Goal: Task Accomplishment & Management: Manage account settings

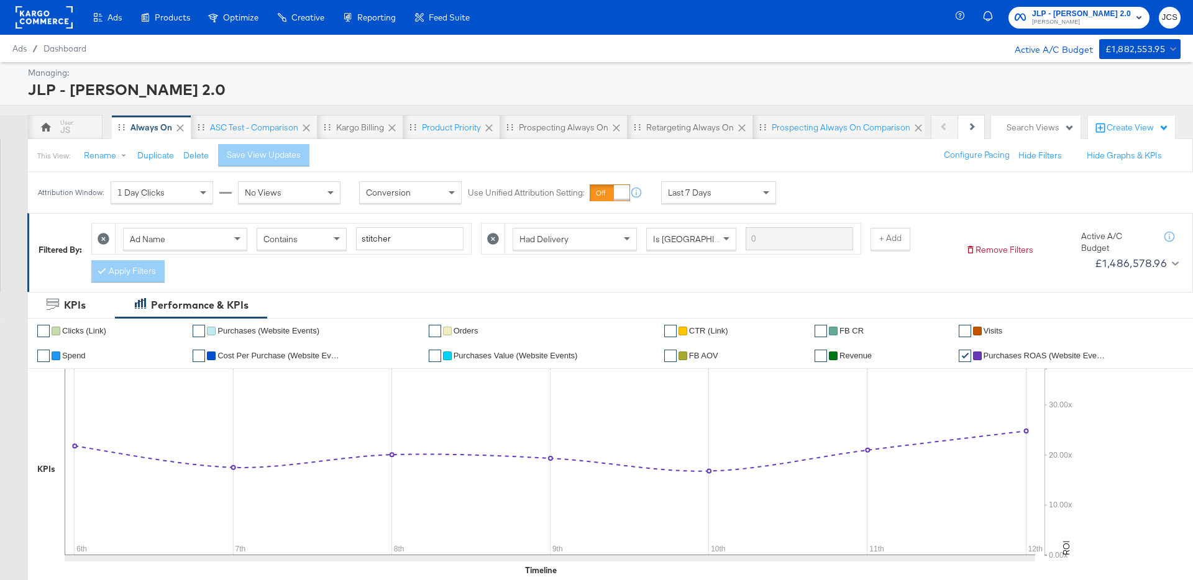
click at [54, 23] on rect at bounding box center [44, 17] width 57 height 22
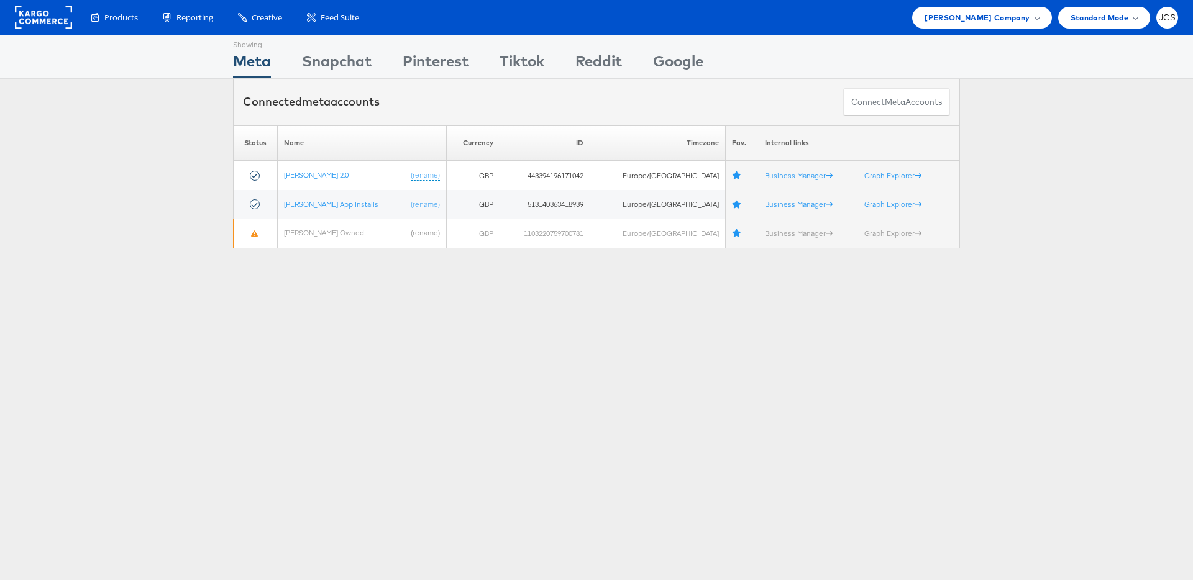
drag, startPoint x: 90, startPoint y: 269, endPoint x: 129, endPoint y: 225, distance: 58.5
click at [90, 269] on div "Showing Meta Showing Snapchat Showing Pinterest Showing Tiktok Showing Reddit S…" at bounding box center [596, 345] width 1193 height 621
click at [54, 24] on rect at bounding box center [43, 17] width 57 height 22
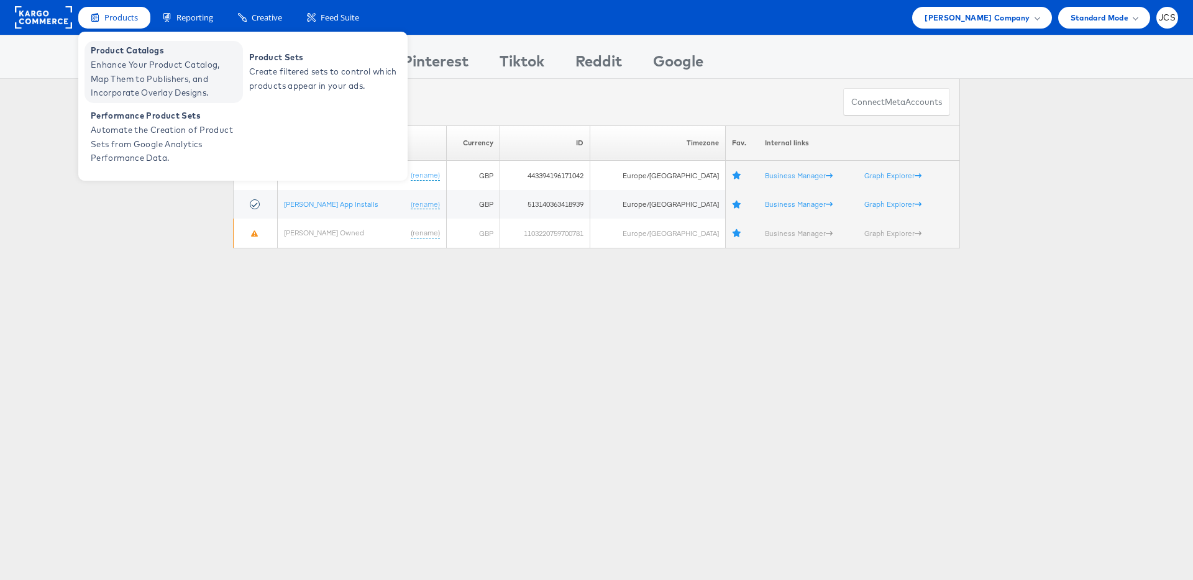
click at [129, 67] on span "Enhance Your Product Catalog, Map Them to Publishers, and Incorporate Overlay D…" at bounding box center [165, 79] width 149 height 42
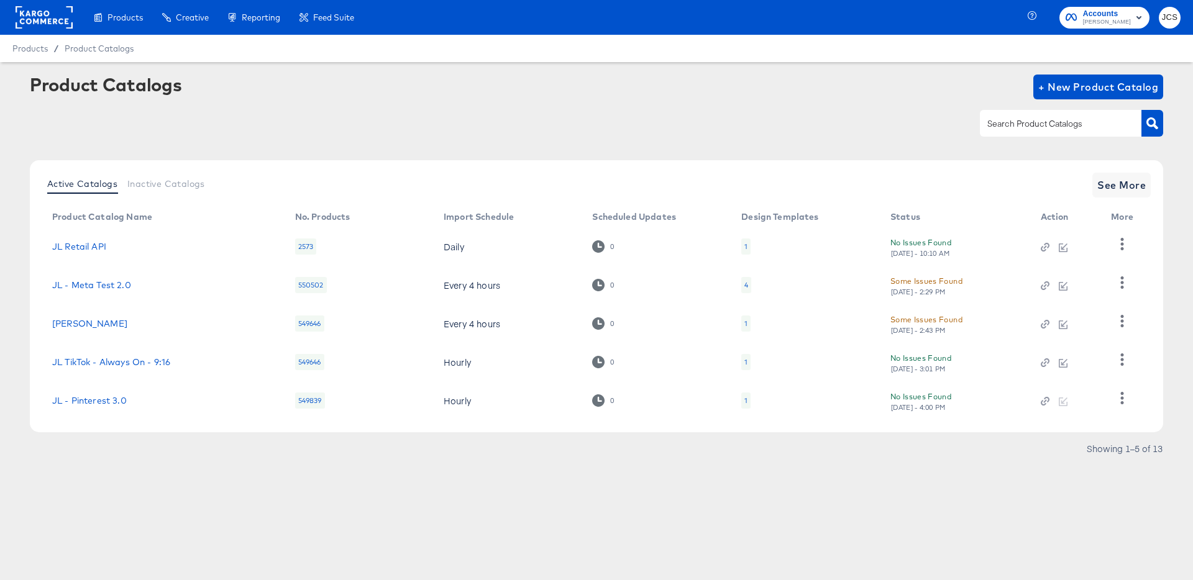
click at [506, 109] on div at bounding box center [596, 123] width 1133 height 28
click at [42, 23] on rect at bounding box center [44, 17] width 57 height 22
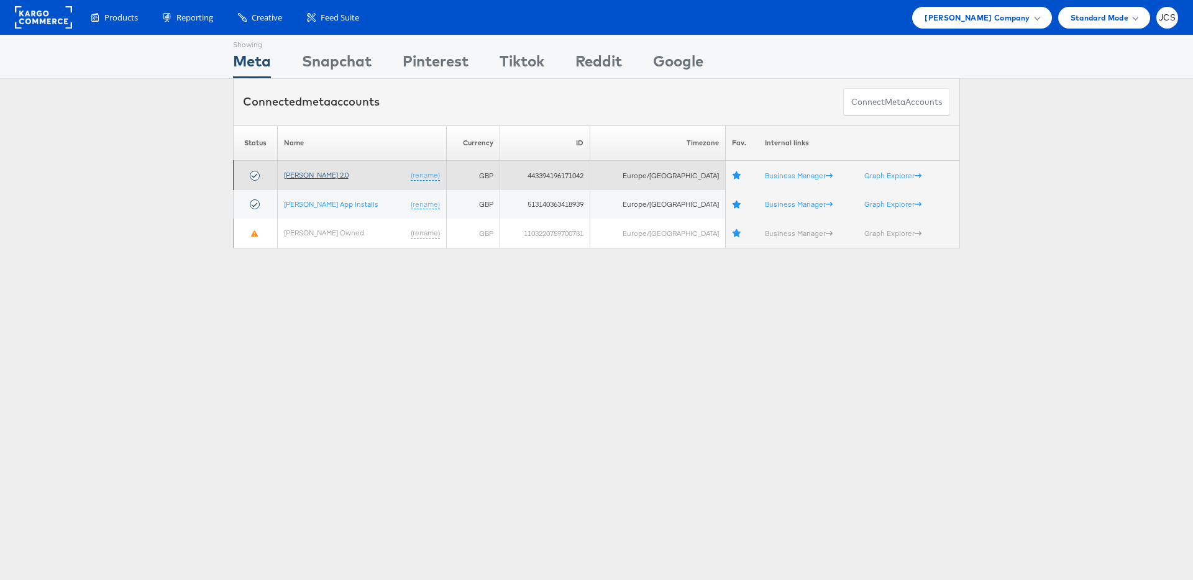
click at [308, 177] on link "John Lewis 2.0" at bounding box center [316, 174] width 65 height 9
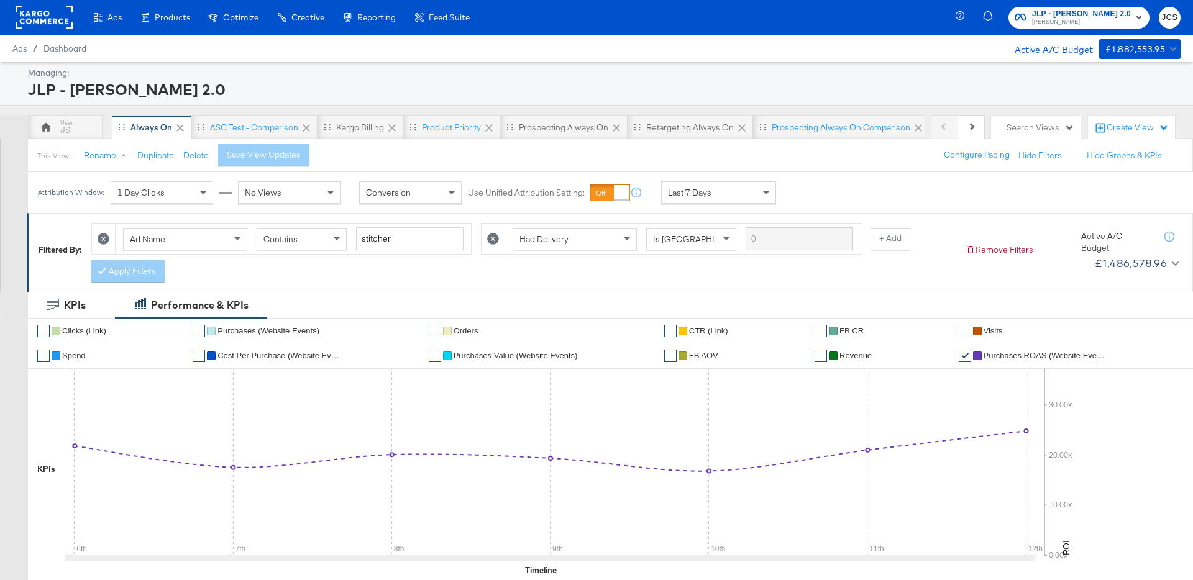
click at [707, 196] on span "Last 7 Days" at bounding box center [689, 192] width 43 height 11
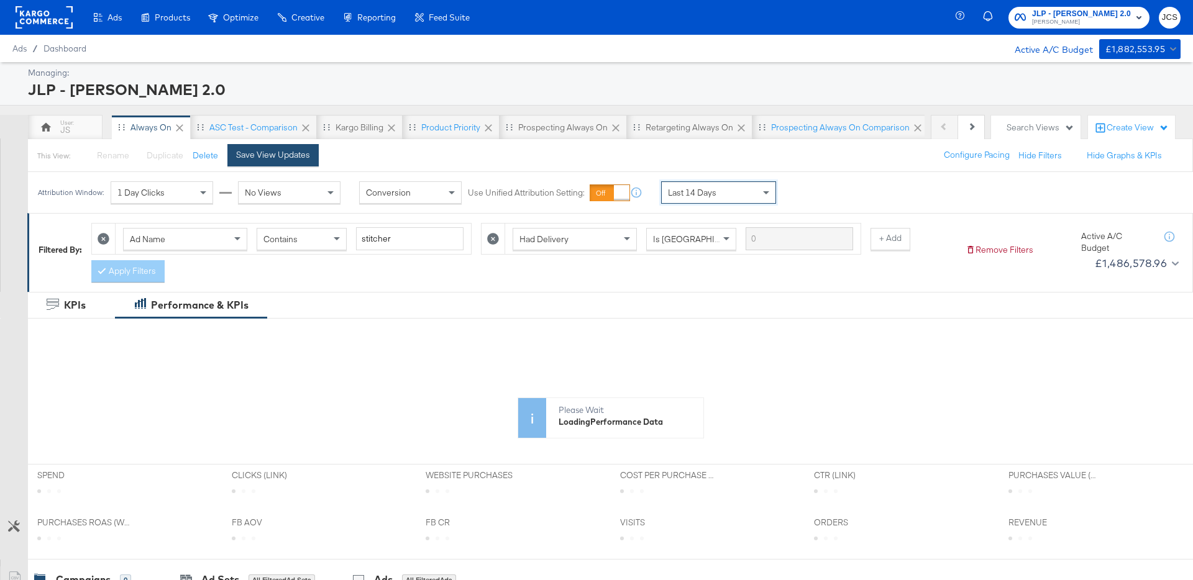
click at [253, 146] on button "Save View Updates" at bounding box center [272, 155] width 91 height 22
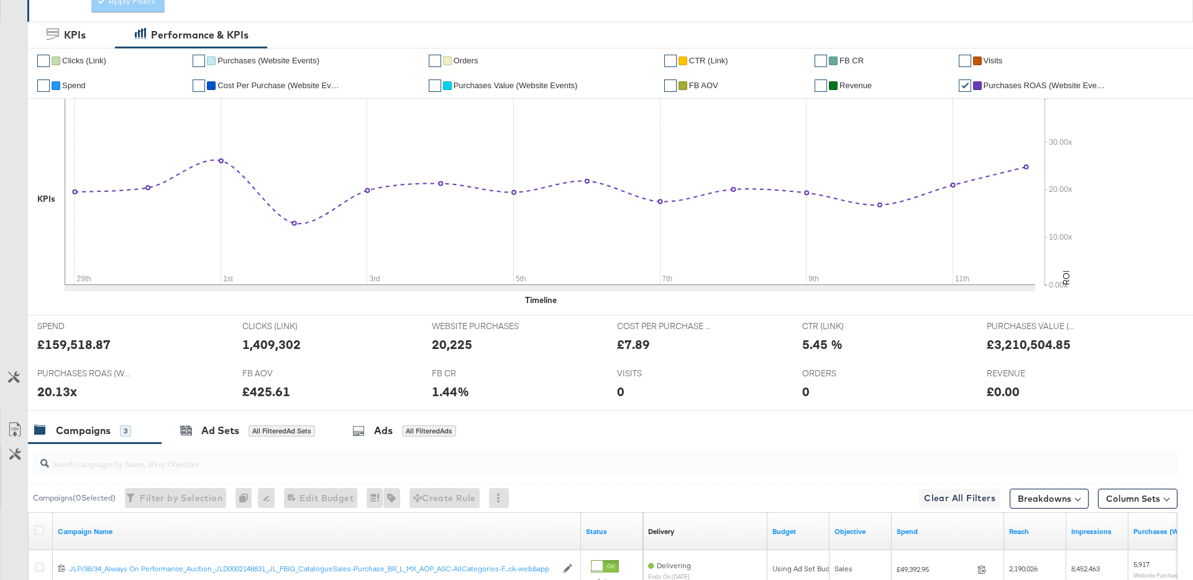
scroll to position [0, 0]
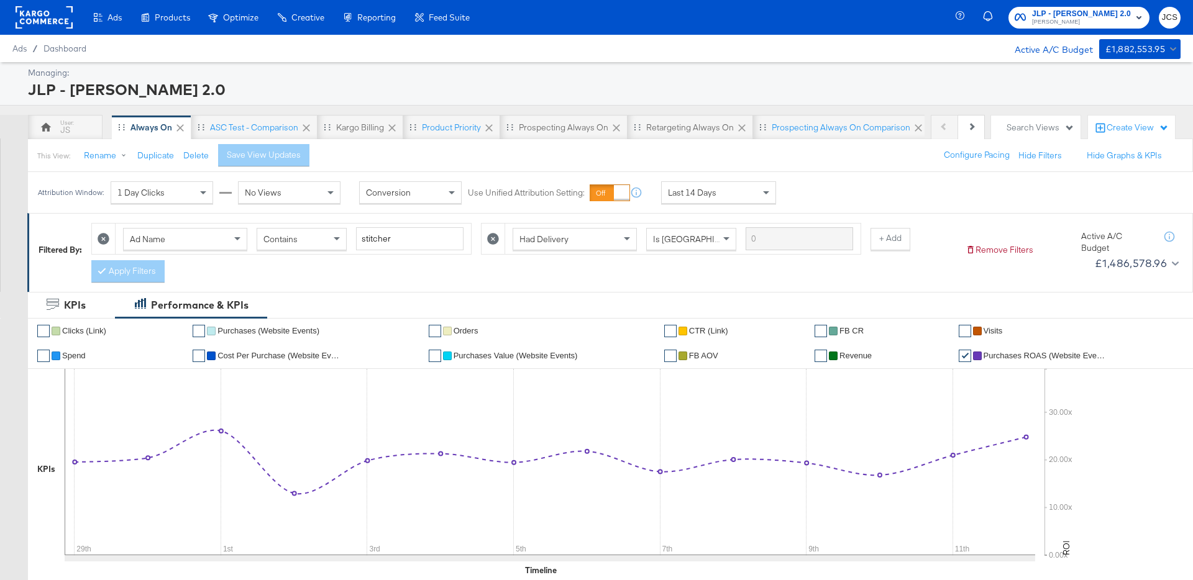
click at [27, 14] on rect at bounding box center [44, 17] width 57 height 22
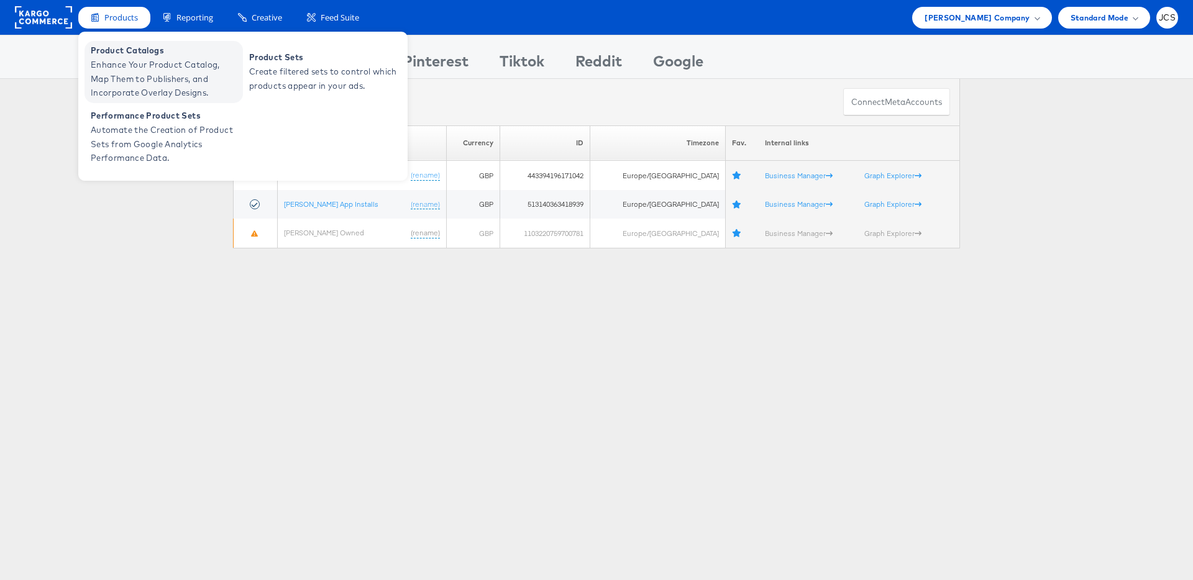
click at [117, 68] on span "Enhance Your Product Catalog, Map Them to Publishers, and Incorporate Overlay D…" at bounding box center [165, 79] width 149 height 42
